Goal: Task Accomplishment & Management: Use online tool/utility

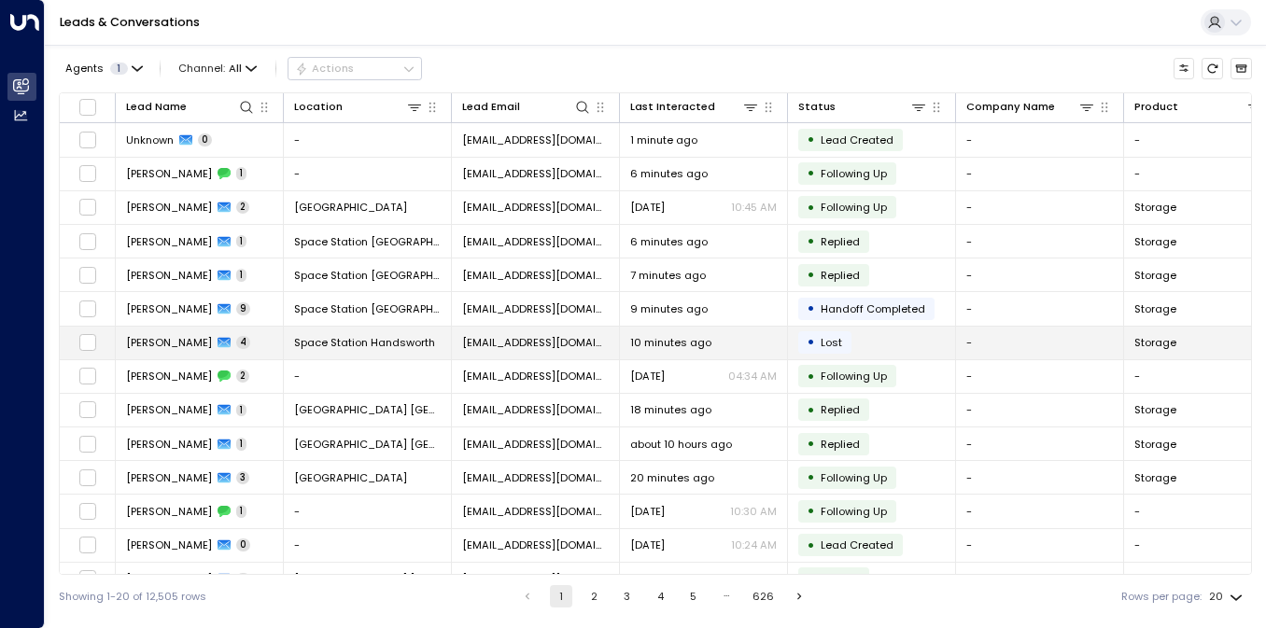
click at [514, 330] on td "[EMAIL_ADDRESS][DOMAIN_NAME]" at bounding box center [536, 343] width 168 height 33
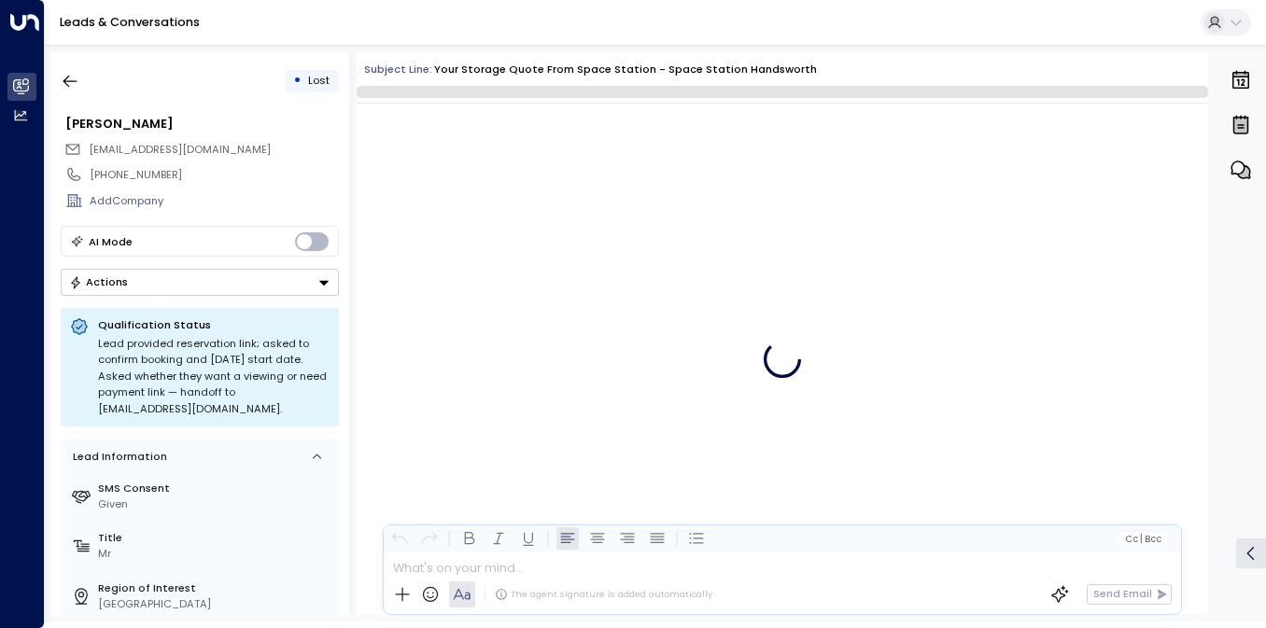
scroll to position [3194, 0]
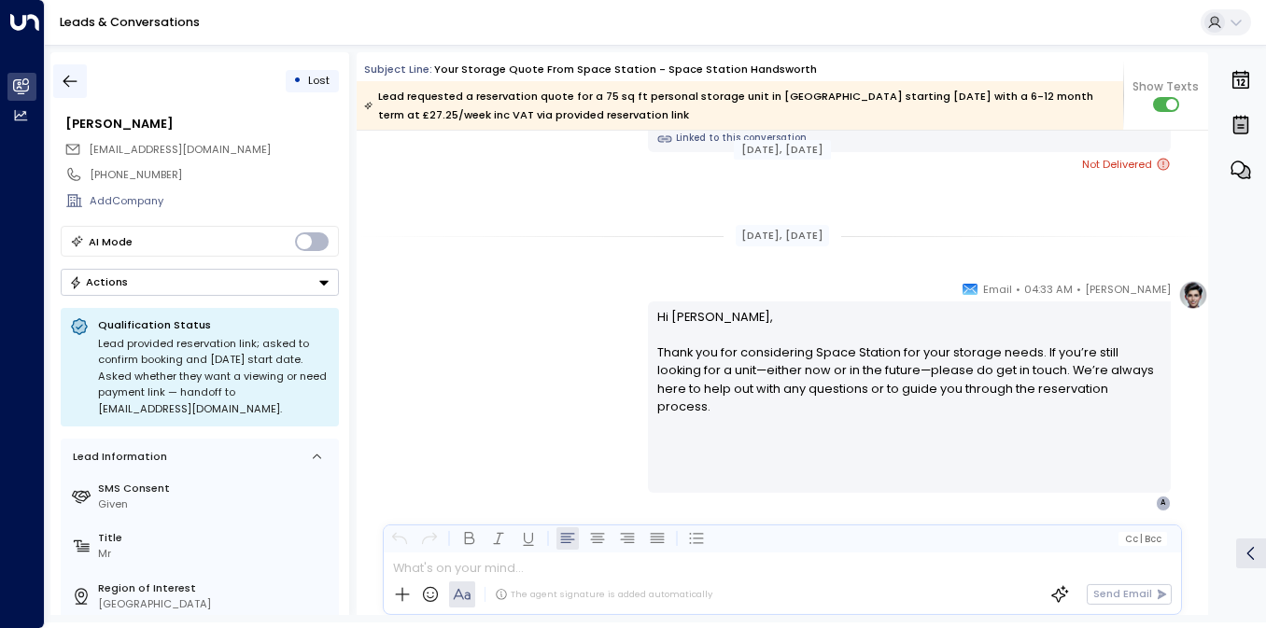
click at [78, 77] on icon "button" at bounding box center [70, 81] width 19 height 19
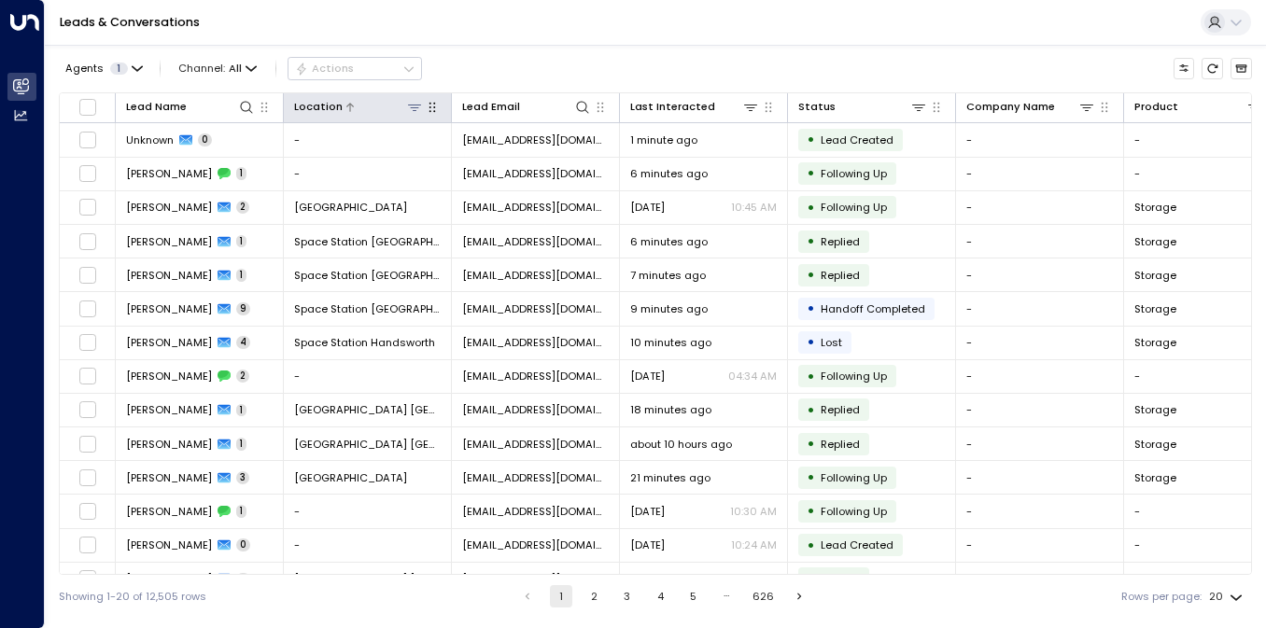
click at [419, 106] on icon at bounding box center [414, 107] width 15 height 15
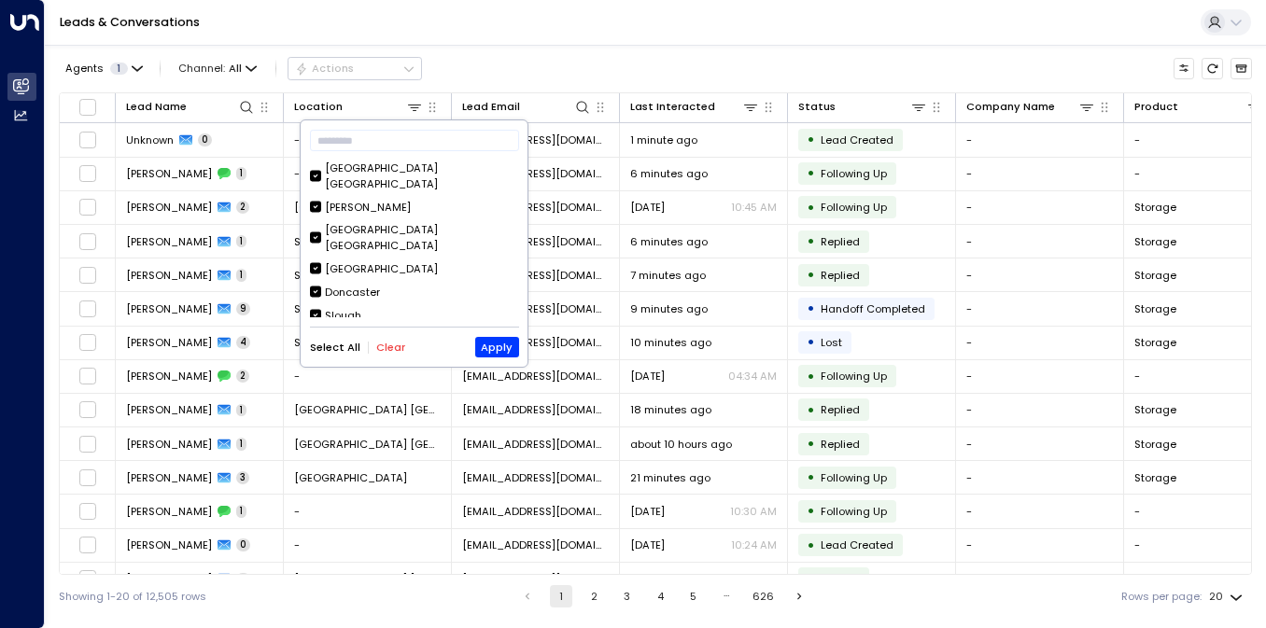
click at [386, 344] on button "Clear" at bounding box center [390, 348] width 29 height 12
click at [426, 164] on div "[GEOGRAPHIC_DATA] [GEOGRAPHIC_DATA]" at bounding box center [421, 177] width 193 height 32
click at [496, 342] on button "Apply" at bounding box center [497, 347] width 44 height 21
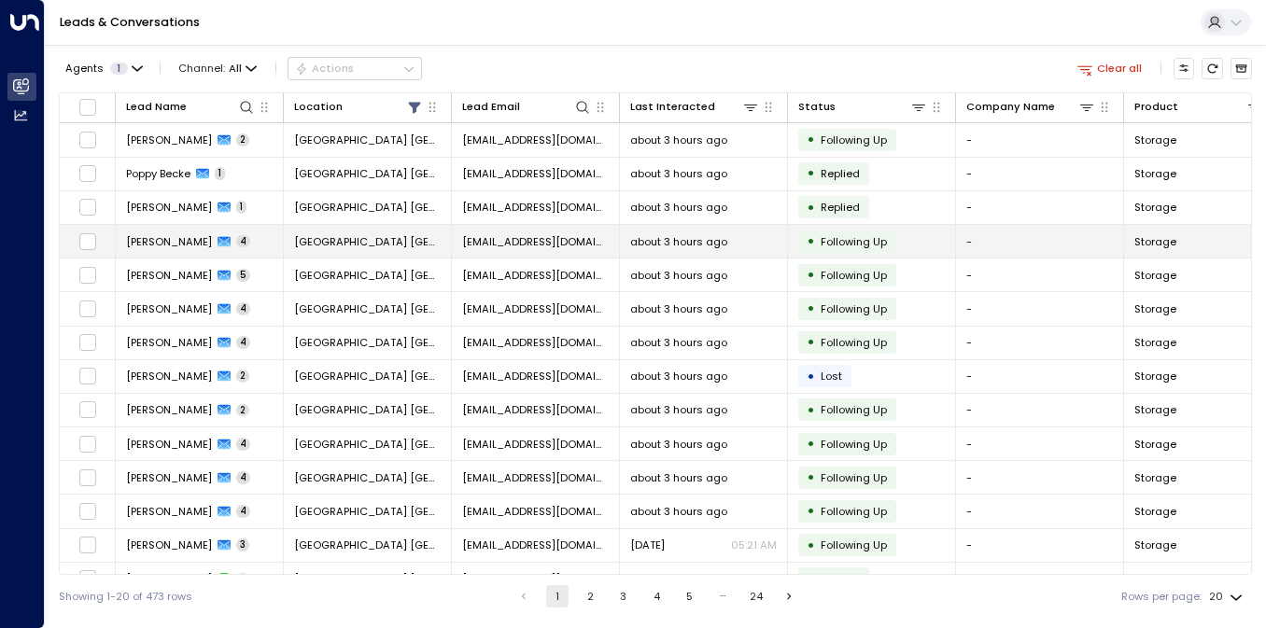
click at [569, 252] on td "[EMAIL_ADDRESS][DOMAIN_NAME]" at bounding box center [536, 241] width 168 height 33
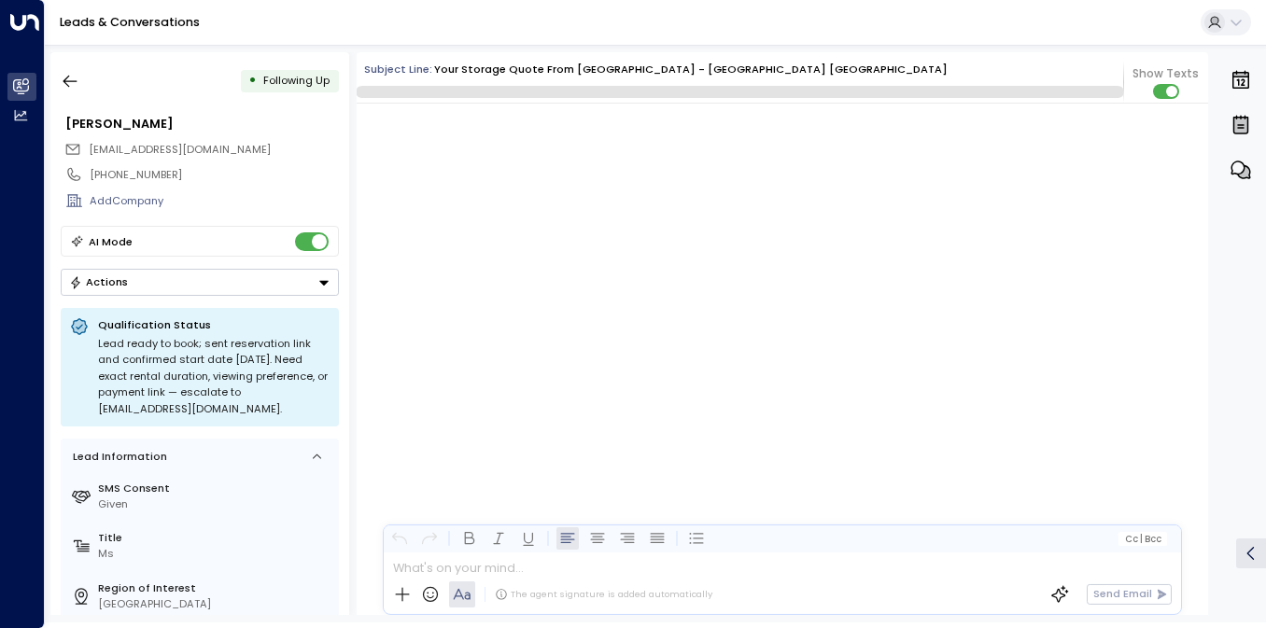
scroll to position [4221, 0]
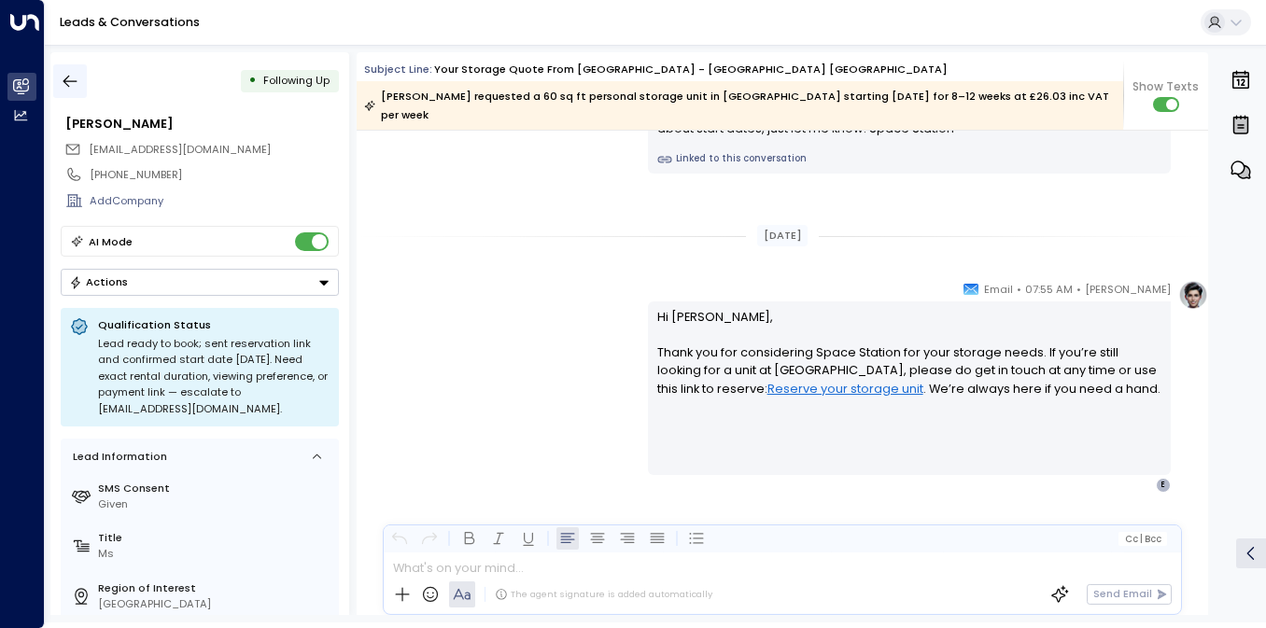
click at [62, 80] on icon "button" at bounding box center [70, 81] width 19 height 19
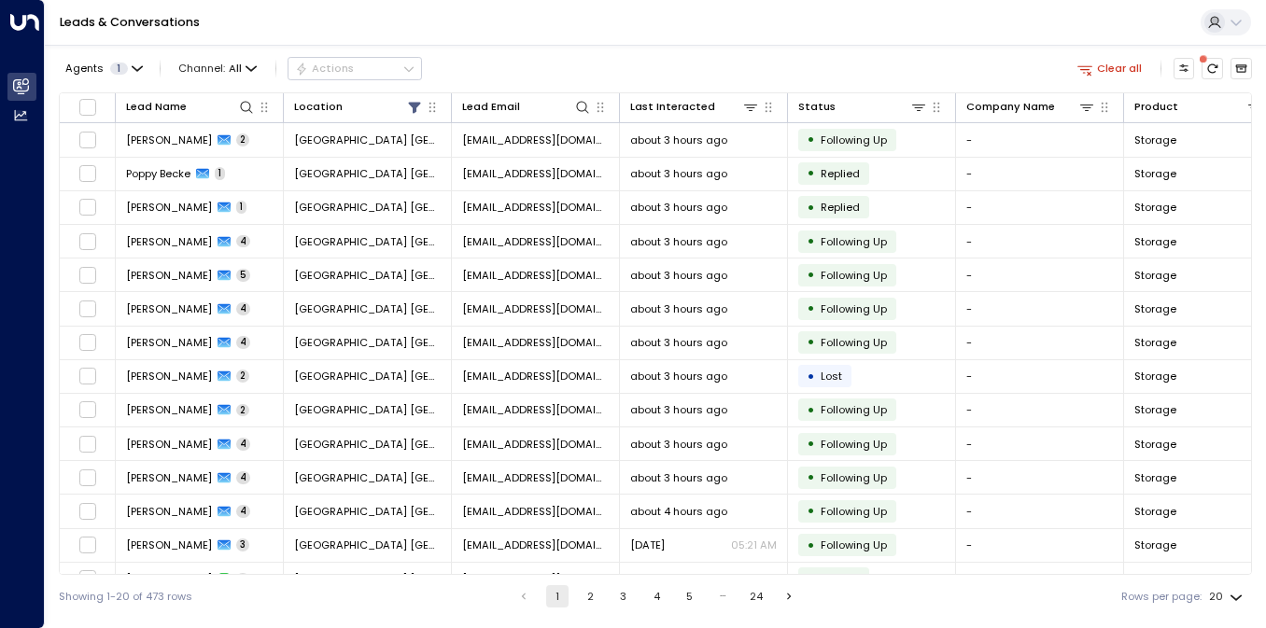
click at [209, 37] on div "Leads & Conversations" at bounding box center [655, 23] width 1221 height 46
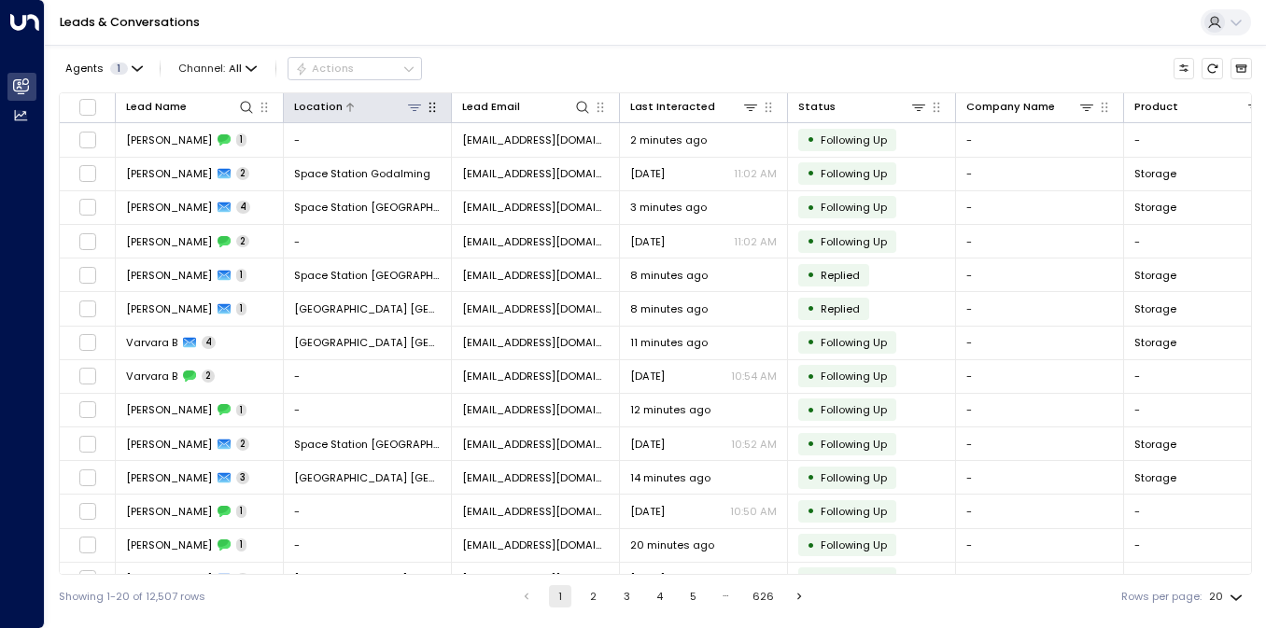
click at [417, 103] on icon at bounding box center [414, 107] width 15 height 15
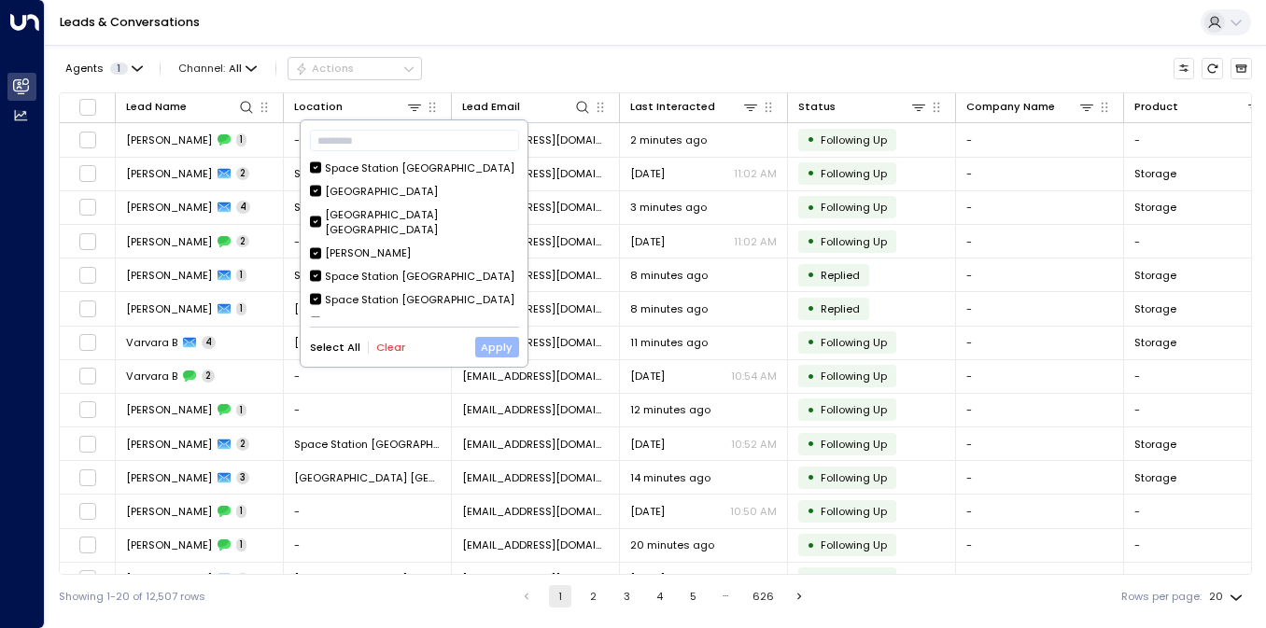
click at [485, 350] on button "Apply" at bounding box center [497, 347] width 44 height 21
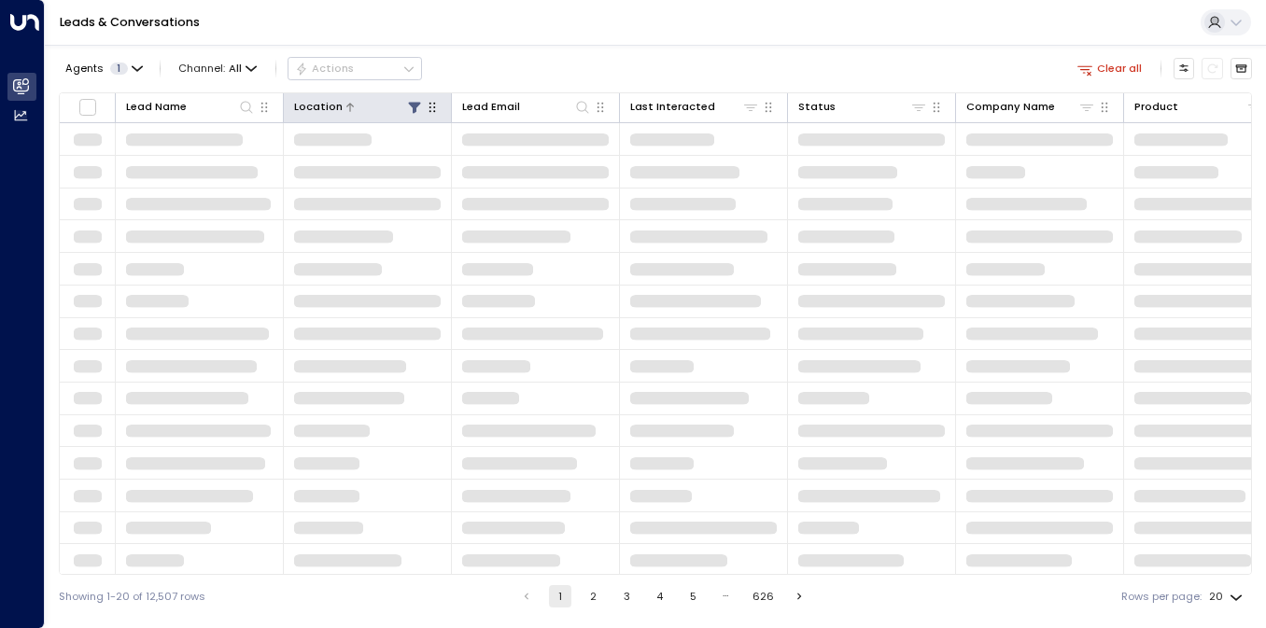
click at [417, 107] on icon at bounding box center [414, 107] width 15 height 15
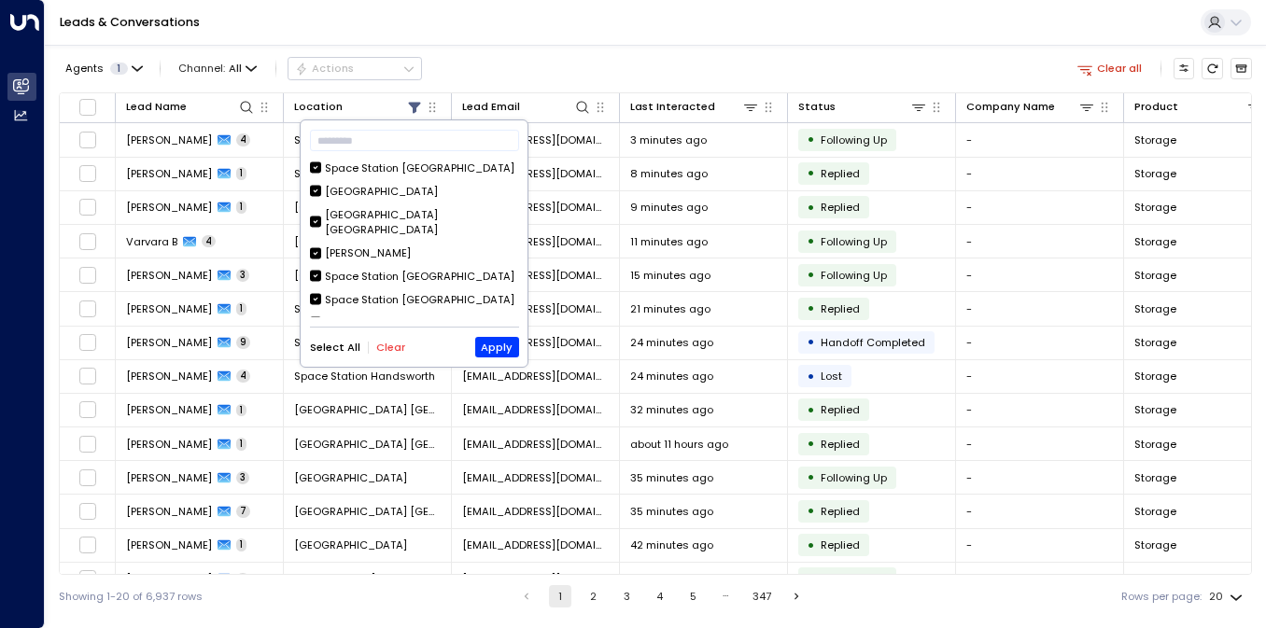
click at [376, 345] on button "Clear" at bounding box center [390, 348] width 29 height 12
click at [345, 147] on input "text" at bounding box center [414, 140] width 209 height 31
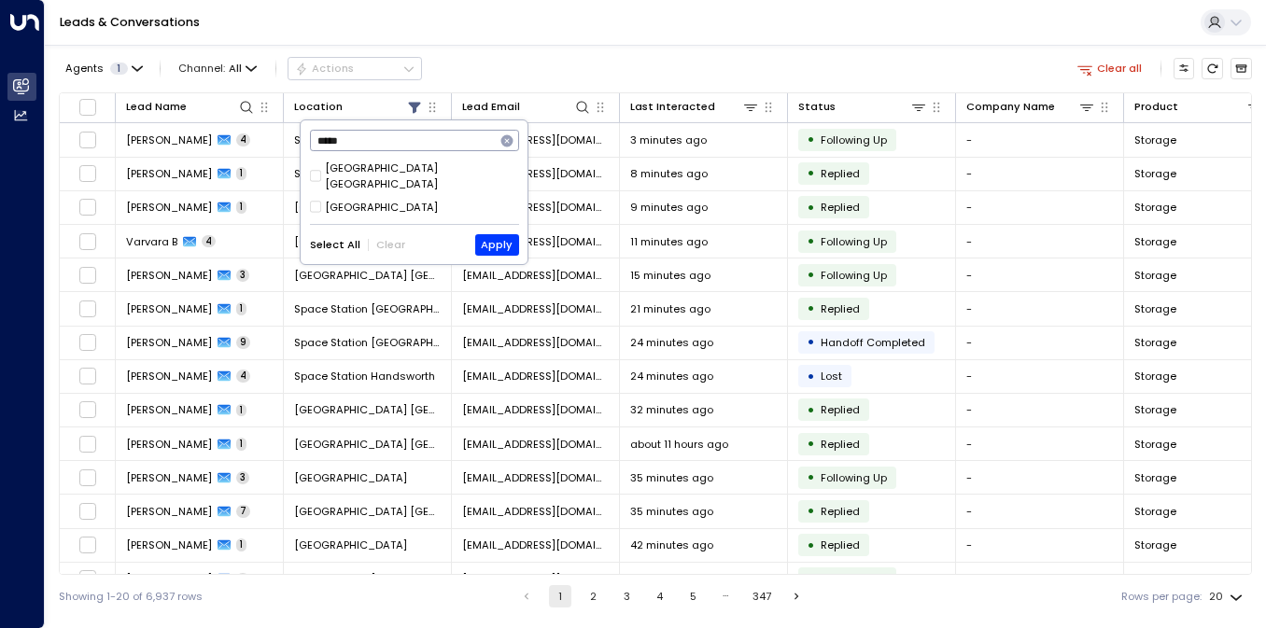
type input "*****"
click at [365, 171] on div "[GEOGRAPHIC_DATA] [GEOGRAPHIC_DATA]" at bounding box center [421, 177] width 193 height 32
click at [362, 200] on div "[GEOGRAPHIC_DATA]" at bounding box center [381, 208] width 113 height 16
click at [497, 234] on button "Apply" at bounding box center [497, 244] width 44 height 21
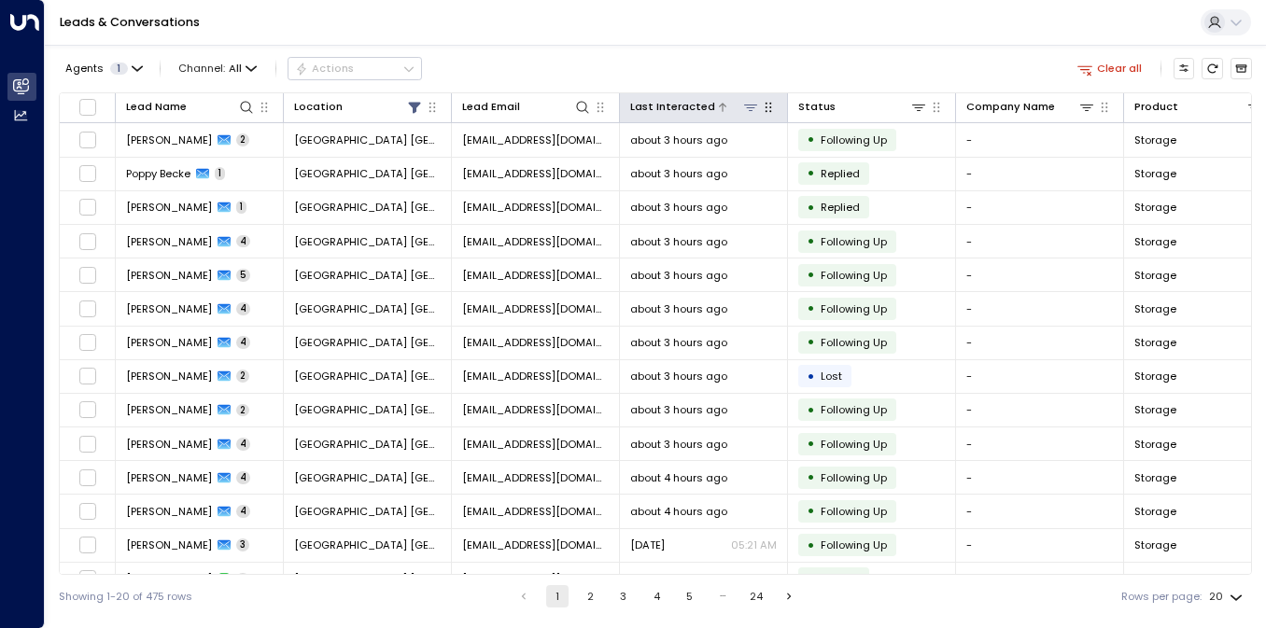
click at [696, 109] on div "Last Interacted" at bounding box center [672, 107] width 85 height 18
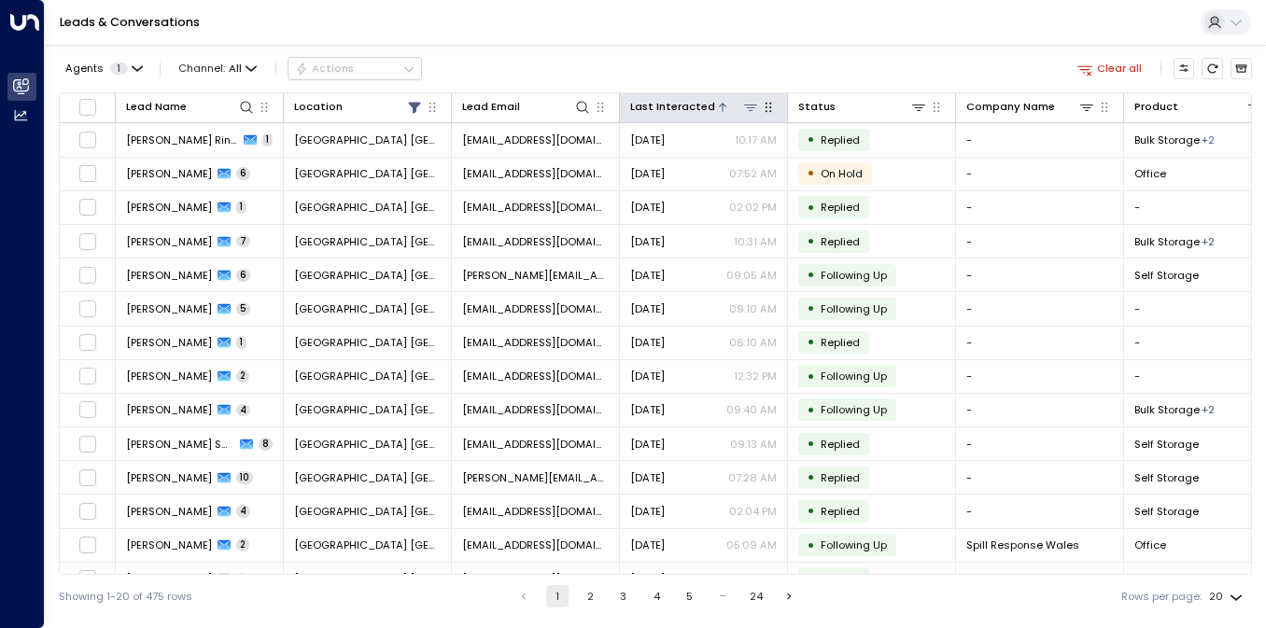
click at [696, 109] on div "Last Interacted" at bounding box center [672, 107] width 85 height 18
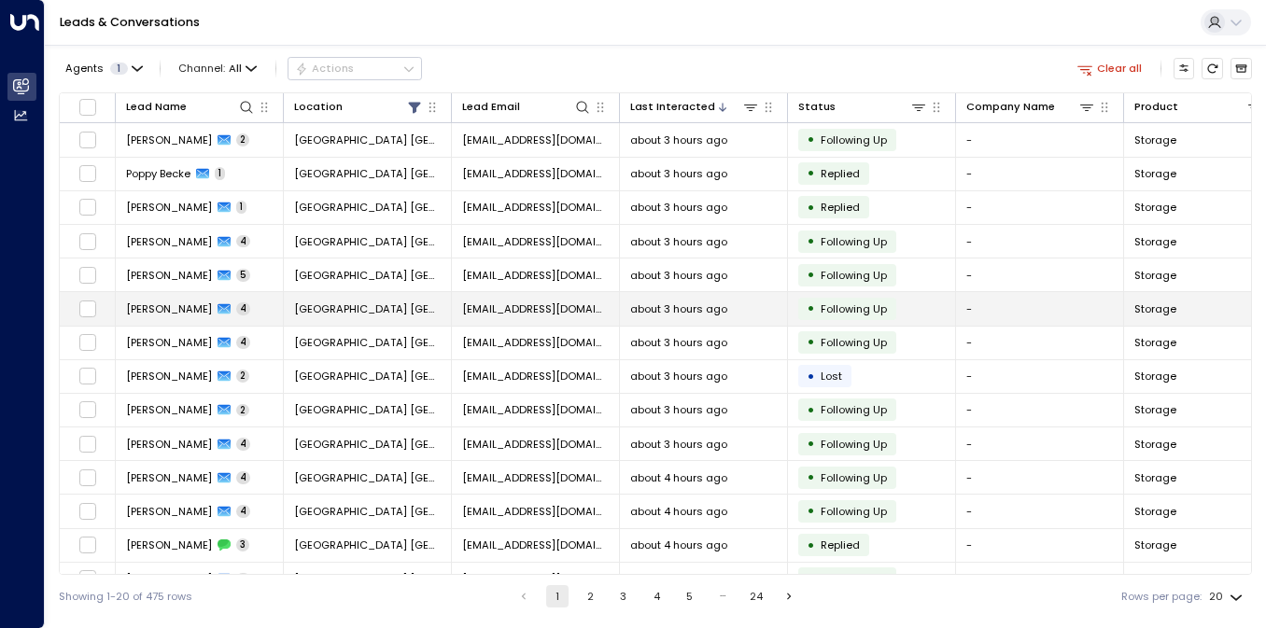
click at [256, 298] on td "[PERSON_NAME] 4" at bounding box center [200, 308] width 168 height 33
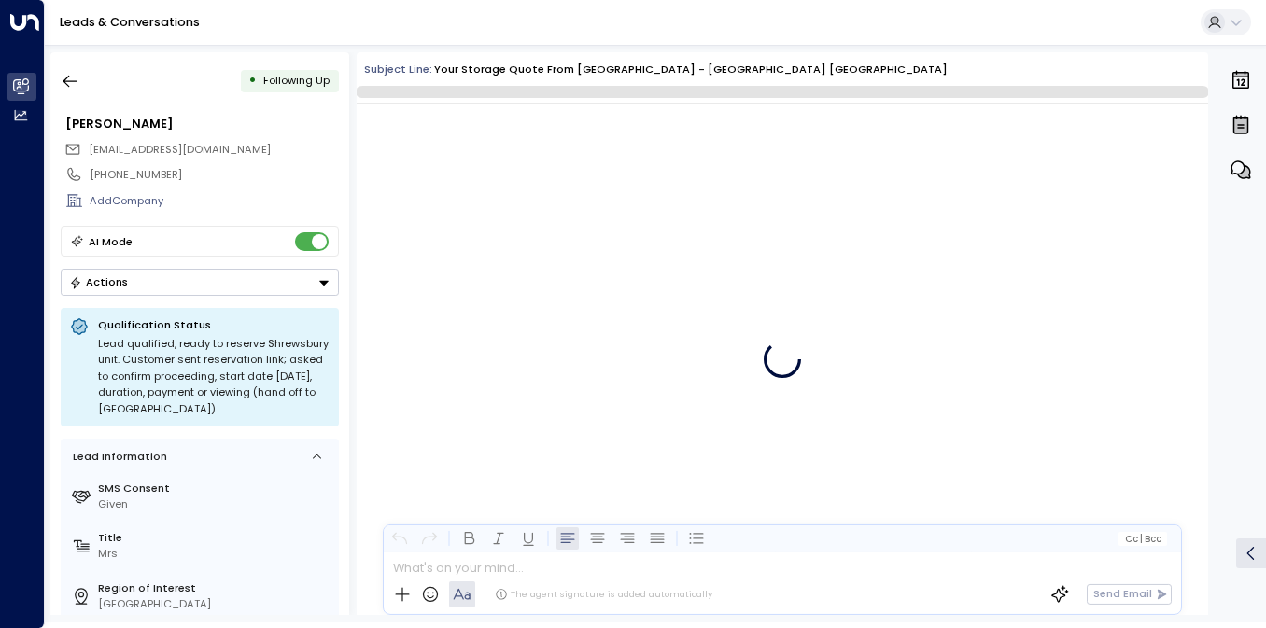
scroll to position [4238, 0]
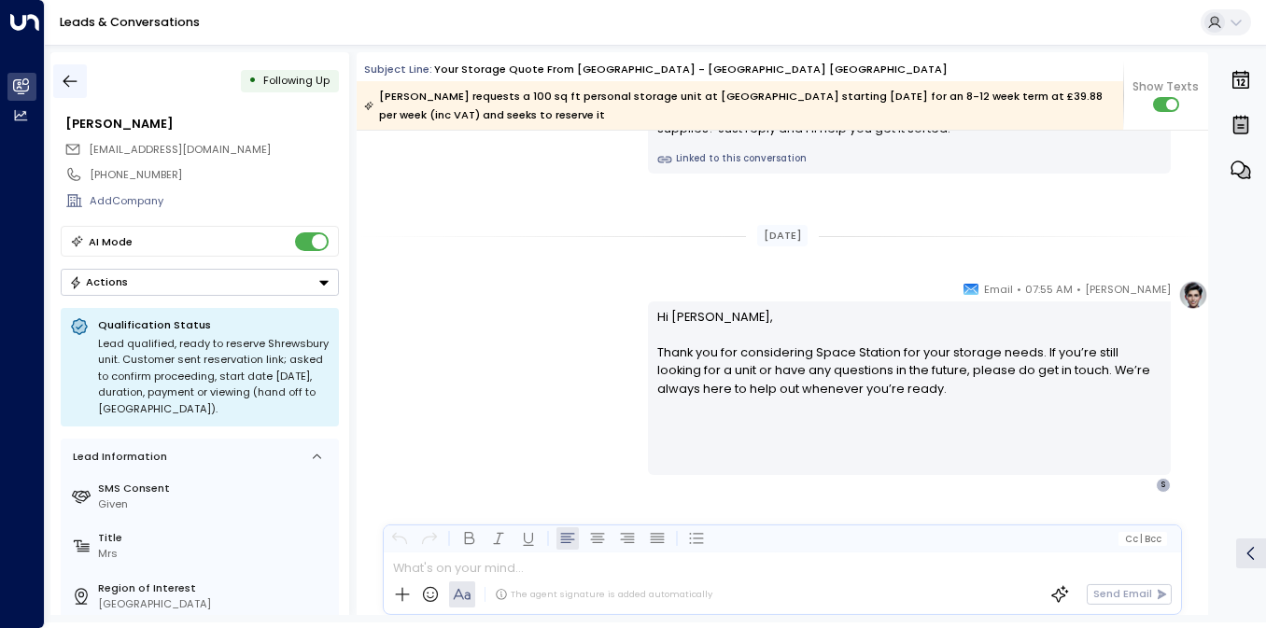
click at [83, 82] on button "button" at bounding box center [70, 81] width 34 height 34
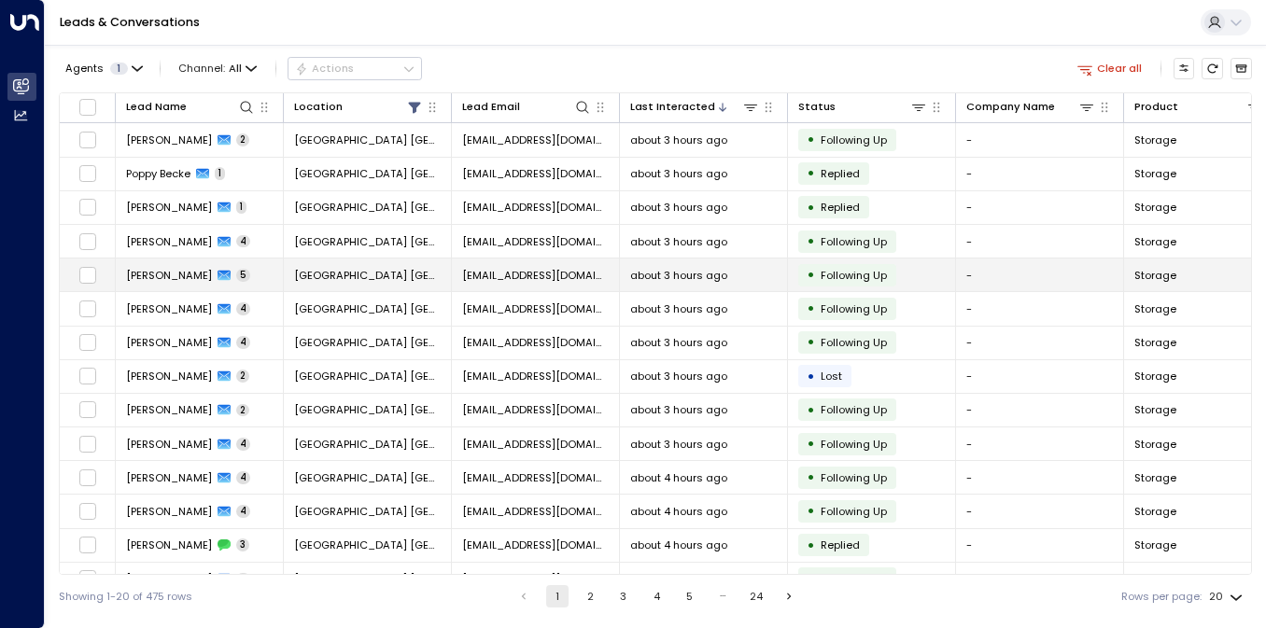
click at [211, 270] on div "[PERSON_NAME] 5" at bounding box center [188, 275] width 124 height 15
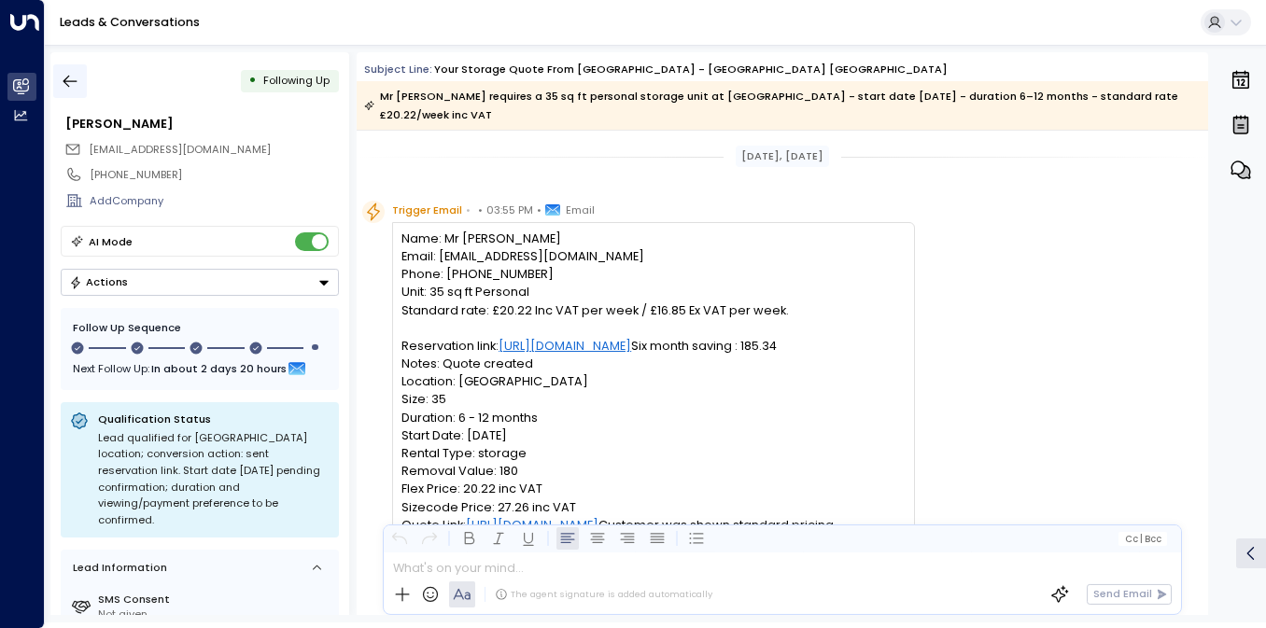
click at [85, 67] on button "button" at bounding box center [70, 81] width 34 height 34
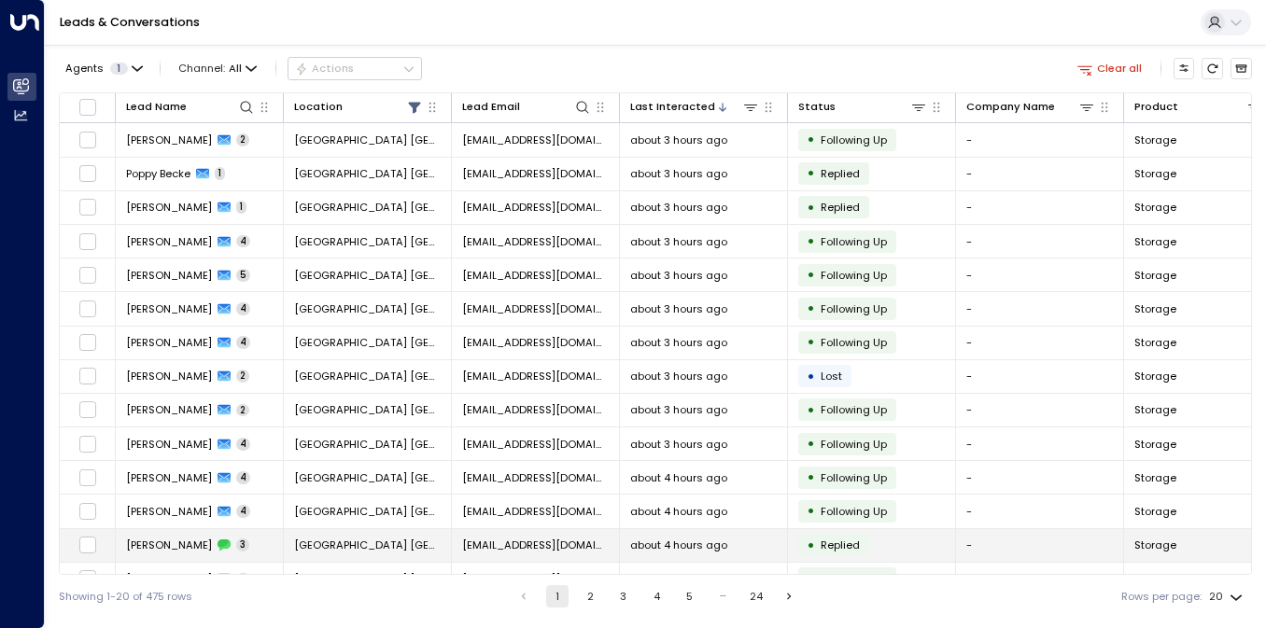
click at [320, 540] on span "[GEOGRAPHIC_DATA] [GEOGRAPHIC_DATA]" at bounding box center [367, 545] width 147 height 15
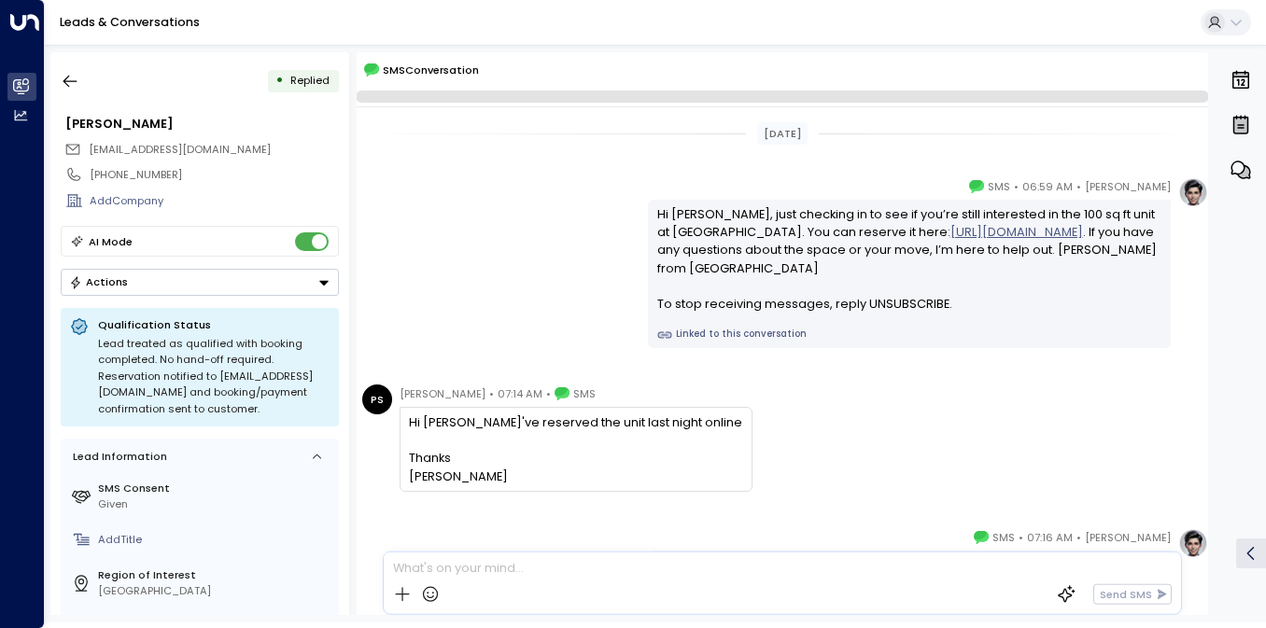
scroll to position [150, 0]
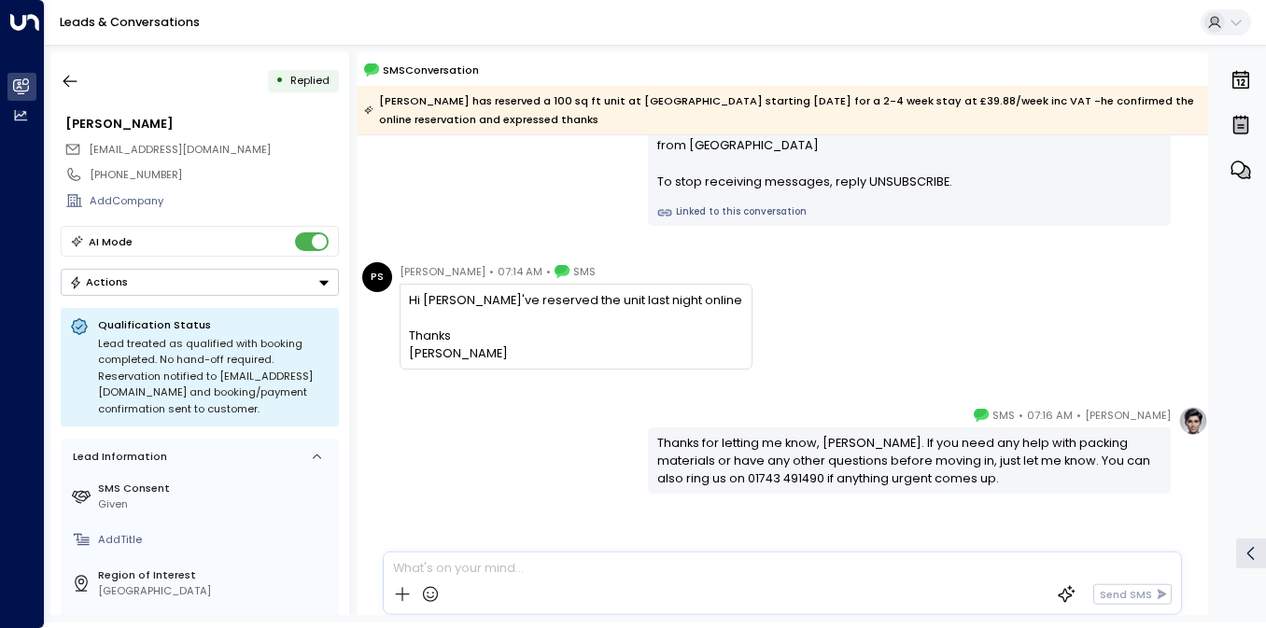
click at [444, 267] on span "[PERSON_NAME]" at bounding box center [443, 271] width 86 height 19
